Goal: Navigation & Orientation: Find specific page/section

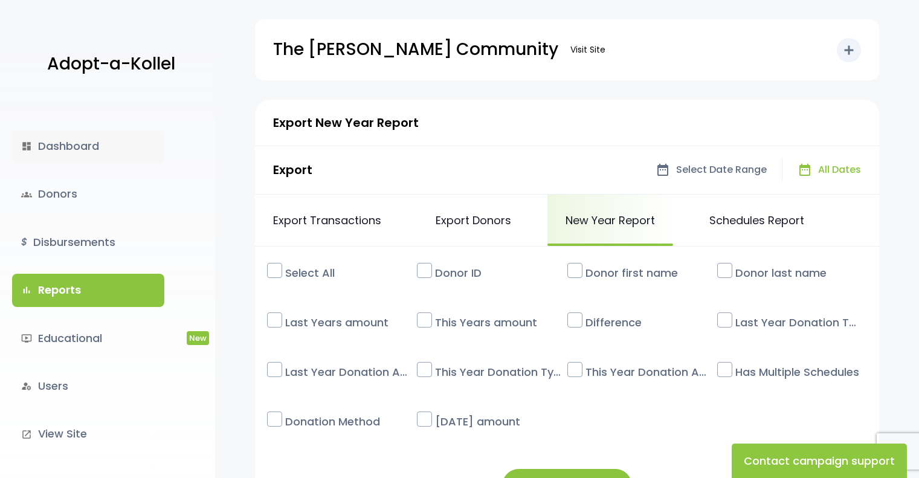
scroll to position [138, 0]
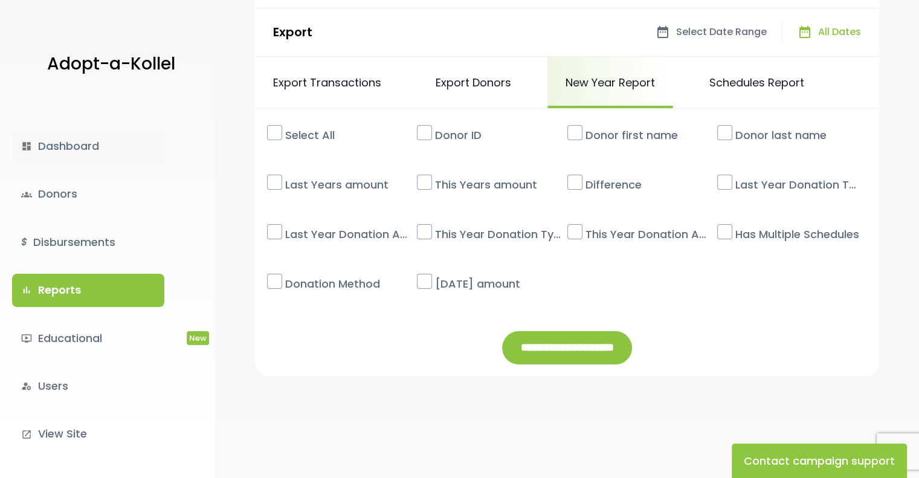
click at [87, 146] on link "dashboard Dashboard" at bounding box center [88, 146] width 152 height 33
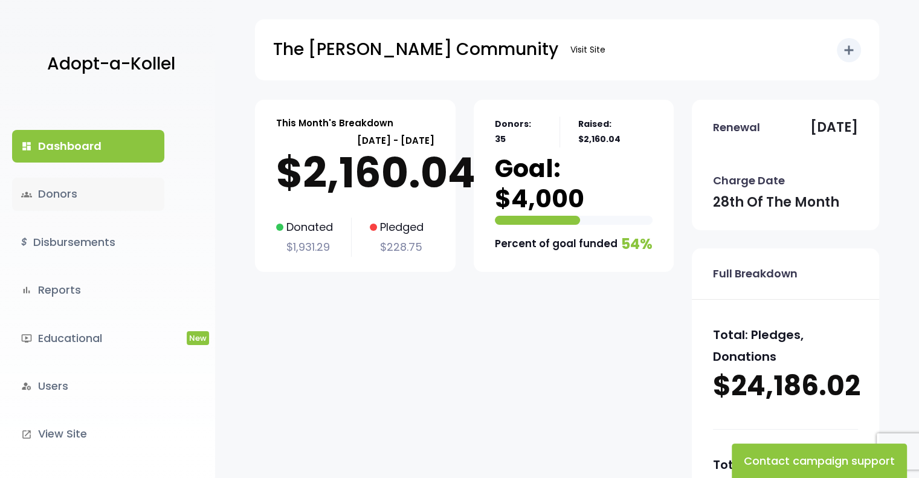
click at [83, 202] on link "groups Donors" at bounding box center [88, 194] width 152 height 33
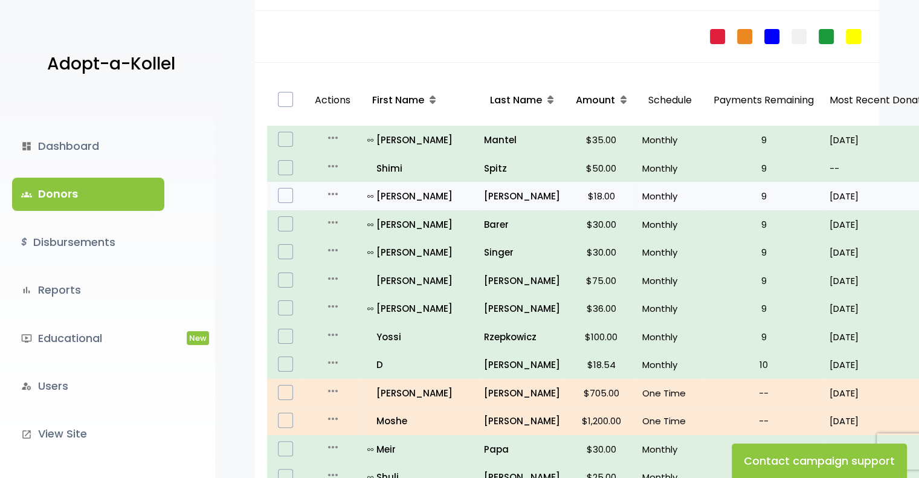
scroll to position [181, 0]
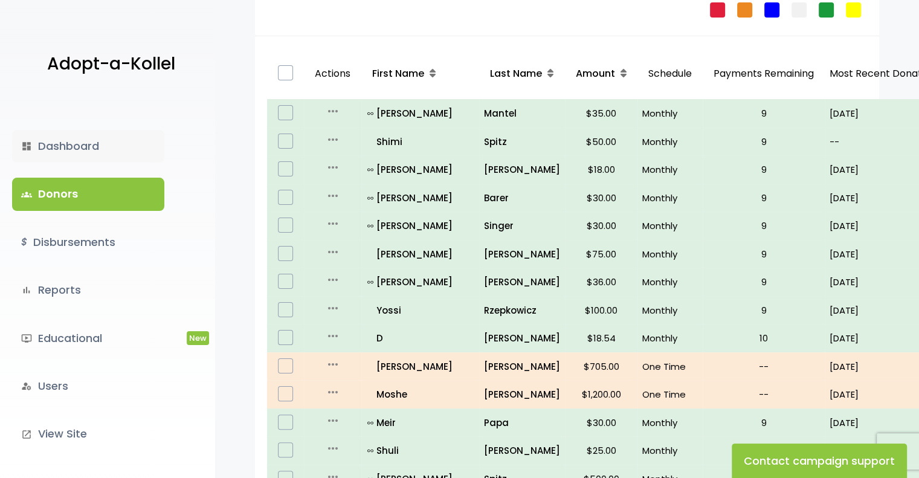
click at [81, 145] on link "dashboard Dashboard" at bounding box center [88, 146] width 152 height 33
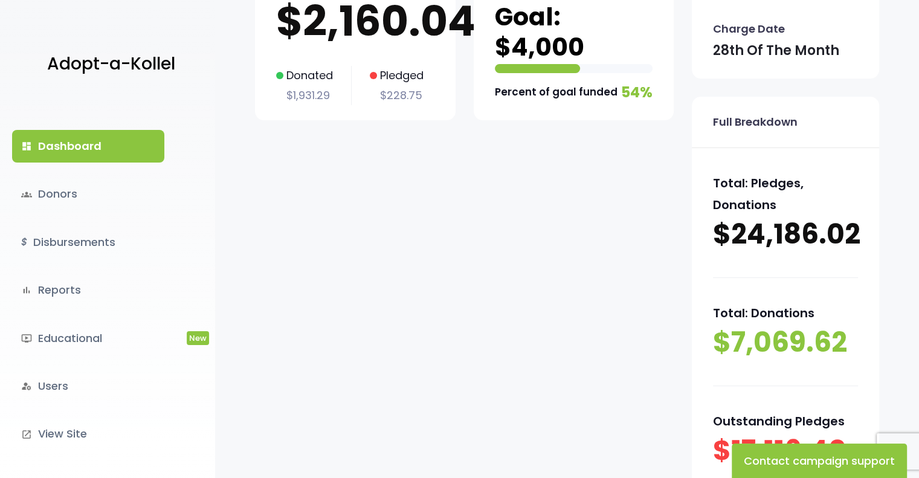
scroll to position [181, 0]
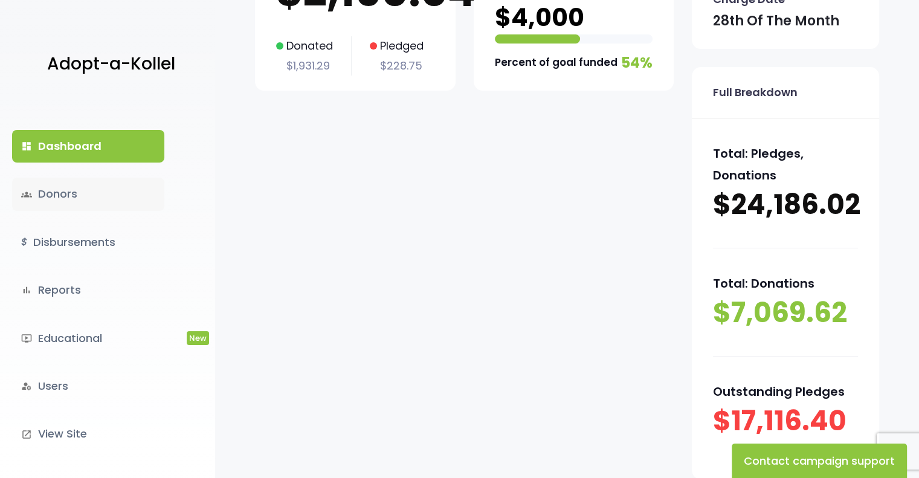
click at [63, 204] on link "groups Donors" at bounding box center [88, 194] width 152 height 33
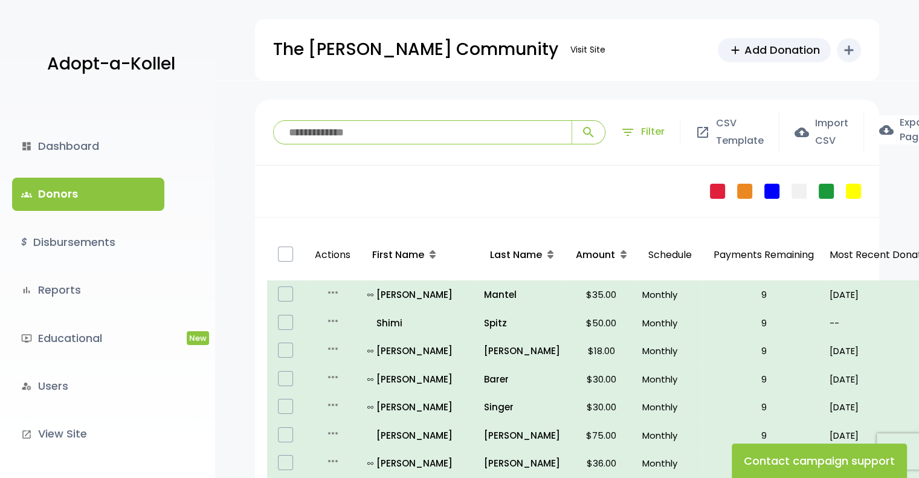
click at [643, 134] on span "Filter" at bounding box center [653, 132] width 24 height 18
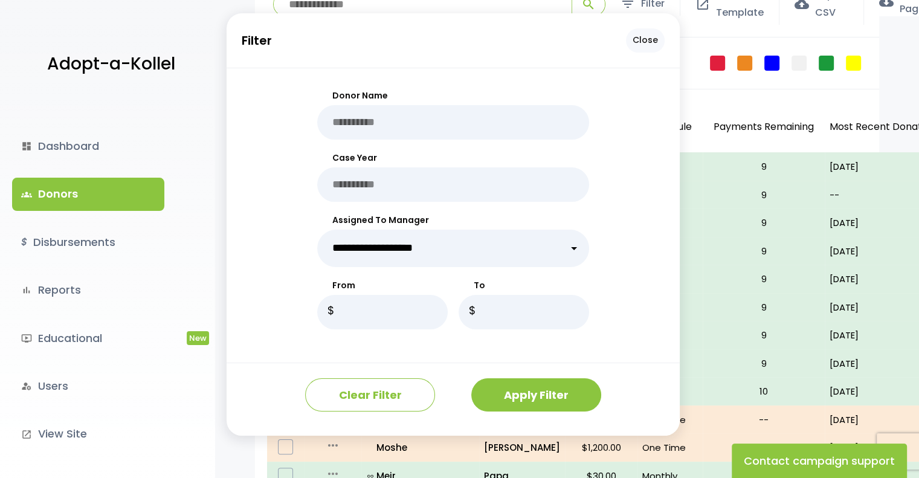
scroll to position [60, 0]
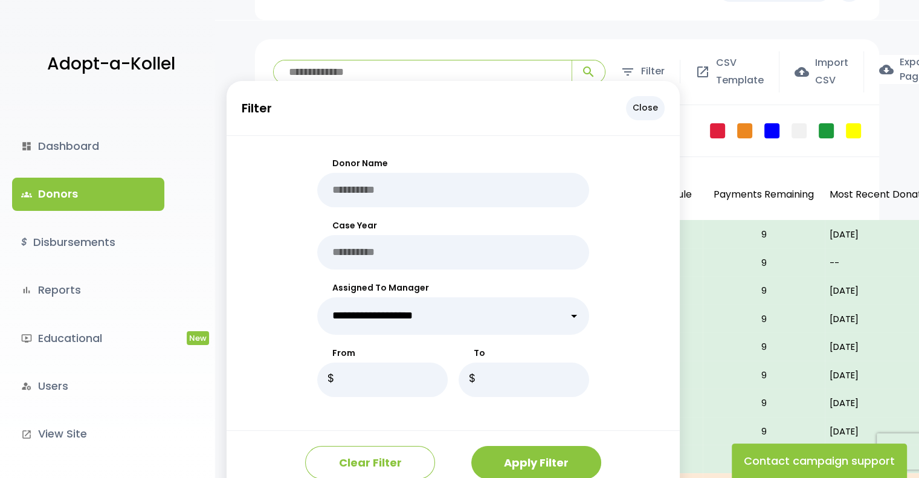
click at [636, 105] on p "Close" at bounding box center [645, 108] width 39 height 24
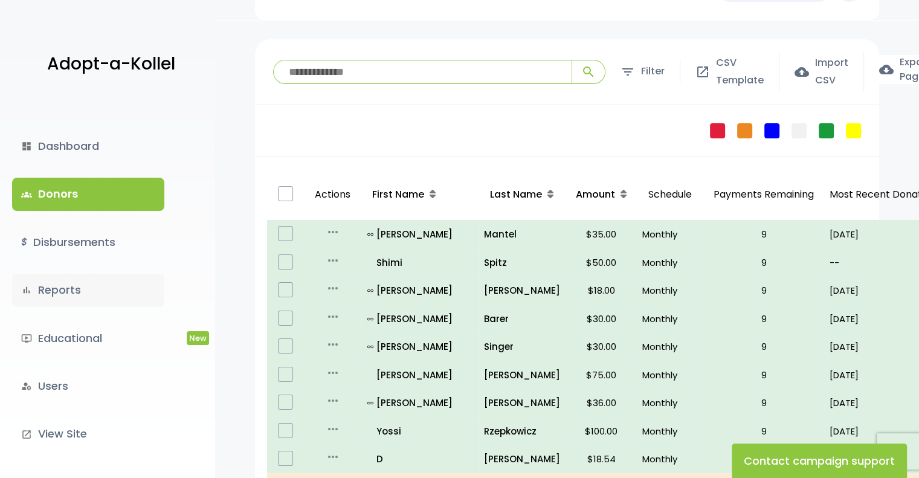
click at [72, 291] on link "bar_chart Reports" at bounding box center [88, 290] width 152 height 33
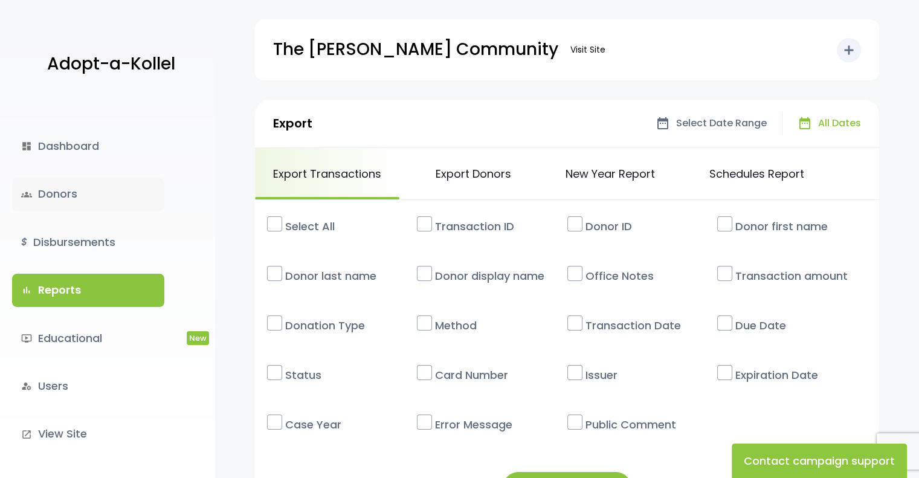
click at [73, 180] on link "groups Donors" at bounding box center [88, 194] width 152 height 33
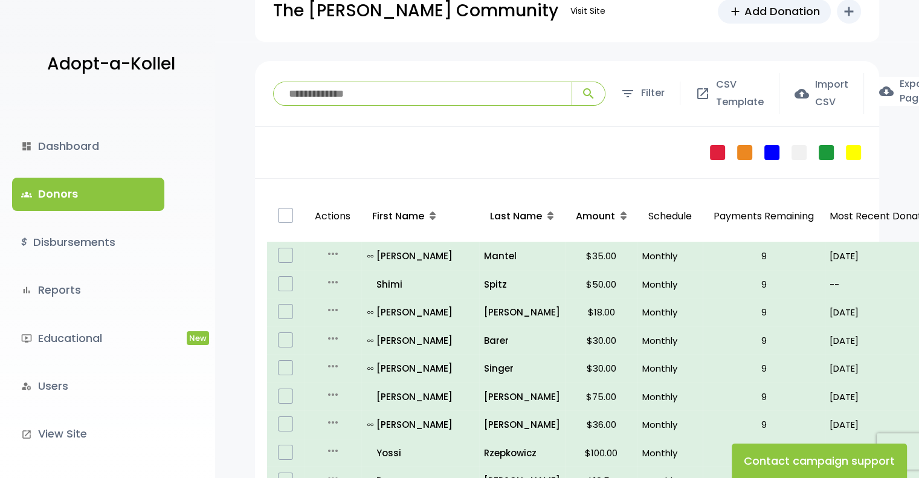
scroll to position [60, 0]
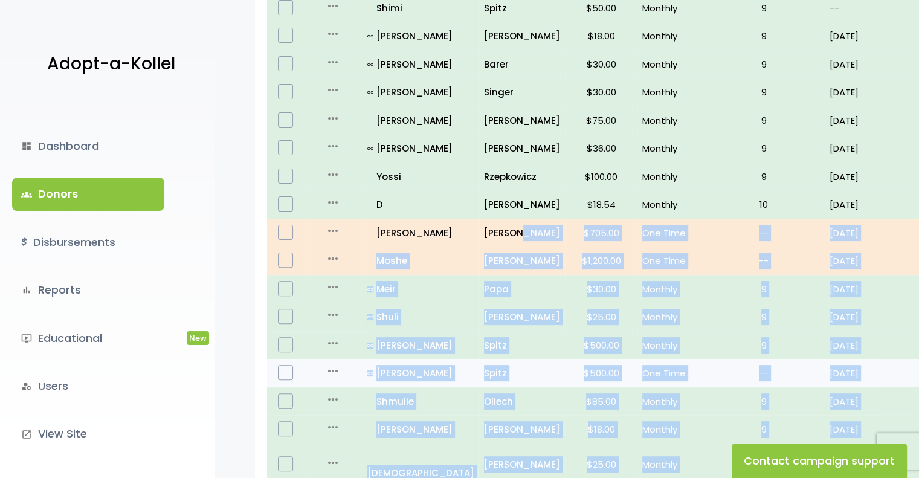
drag, startPoint x: 485, startPoint y: 473, endPoint x: 659, endPoint y: 476, distance: 174.1
click at [659, 476] on tbody "more_horiz Edit all_inclusive [PERSON_NAME] $35.00 Monthly 9 [DATE] [DATE] $315…" at bounding box center [692, 395] width 851 height 858
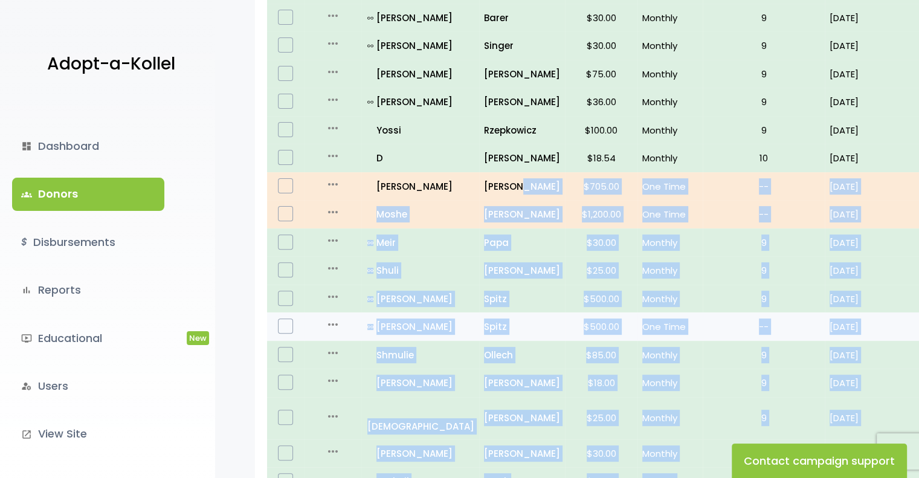
click at [529, 318] on td "Spitz" at bounding box center [522, 326] width 86 height 28
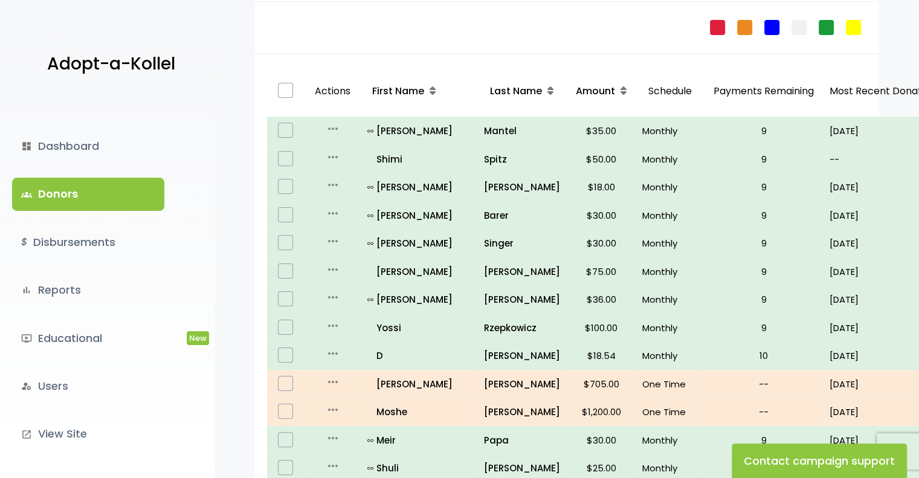
scroll to position [120, 0]
